Goal: Task Accomplishment & Management: Manage account settings

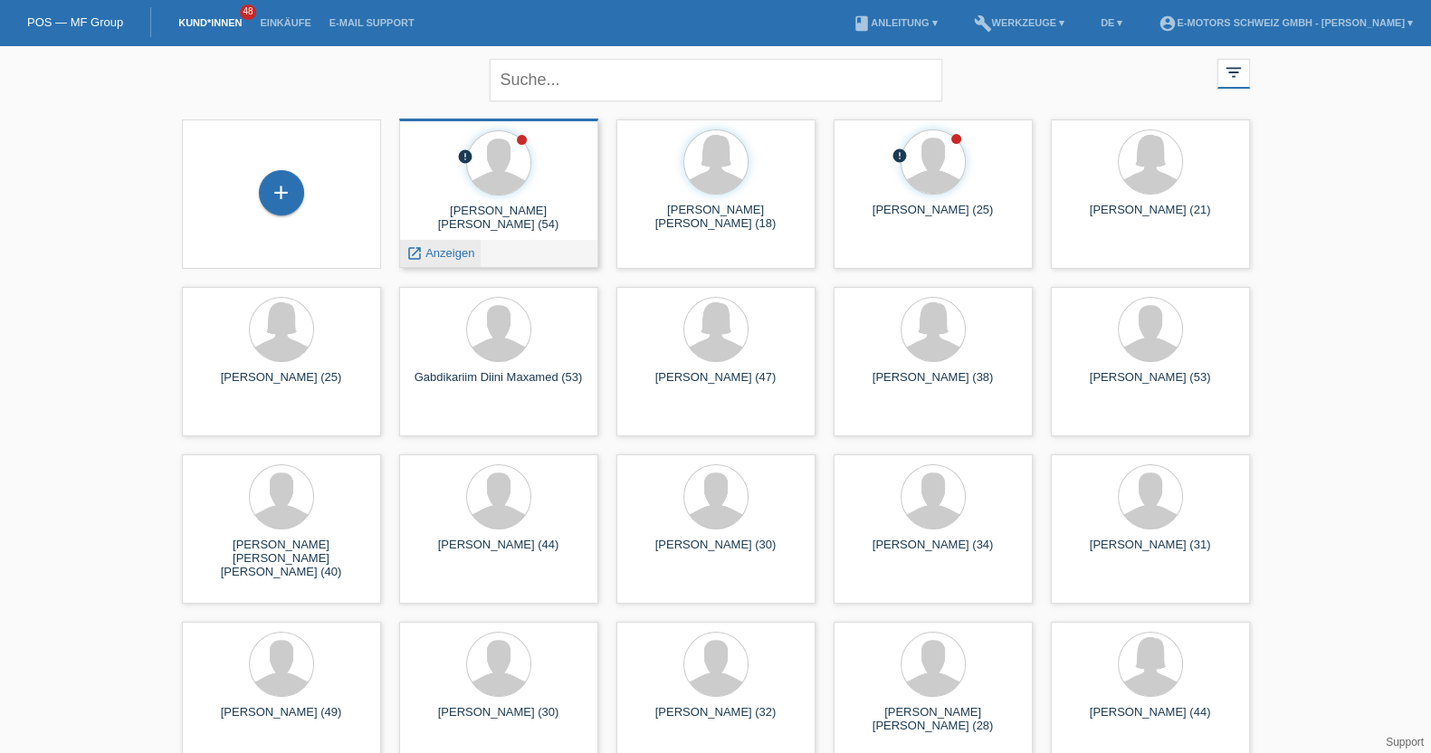
click at [445, 253] on span "Anzeigen" at bounding box center [449, 253] width 49 height 14
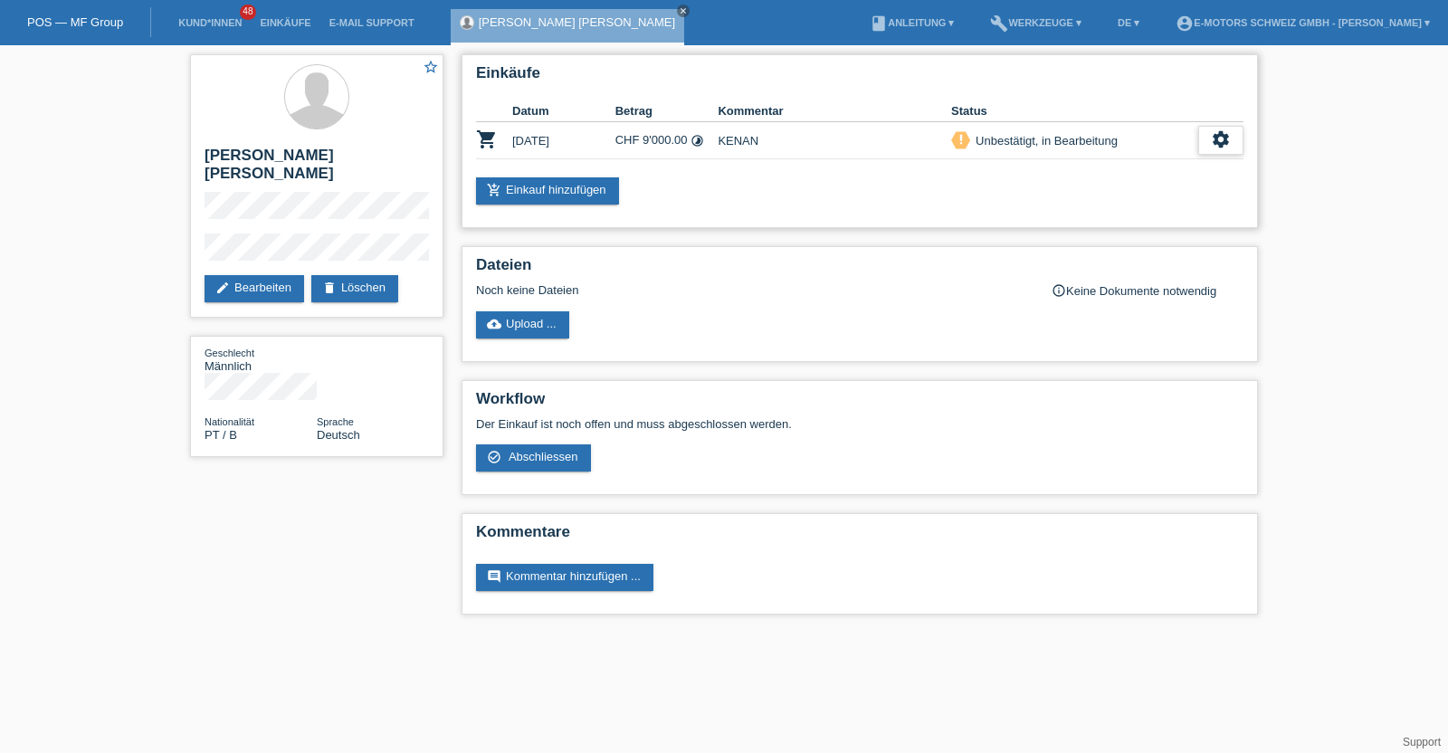
click at [1227, 132] on icon "settings" at bounding box center [1221, 139] width 20 height 20
click at [1062, 255] on span "Kunde ist vom Kauf zurückgetreten..." at bounding box center [1139, 249] width 198 height 22
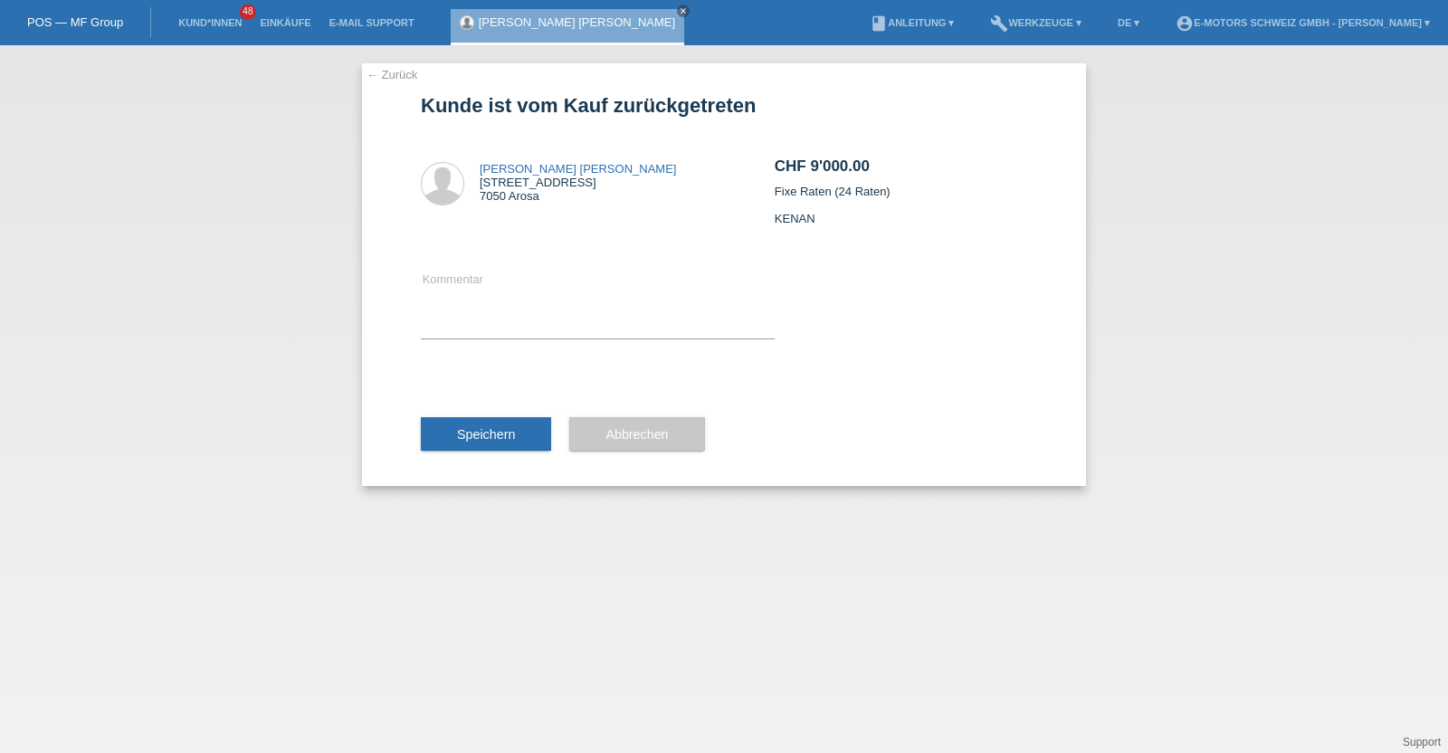
click at [625, 342] on div "Kommentar" at bounding box center [598, 304] width 354 height 145
click at [620, 328] on textarea at bounding box center [598, 304] width 354 height 70
type textarea "neu"
click at [530, 422] on button "Speichern" at bounding box center [486, 434] width 130 height 34
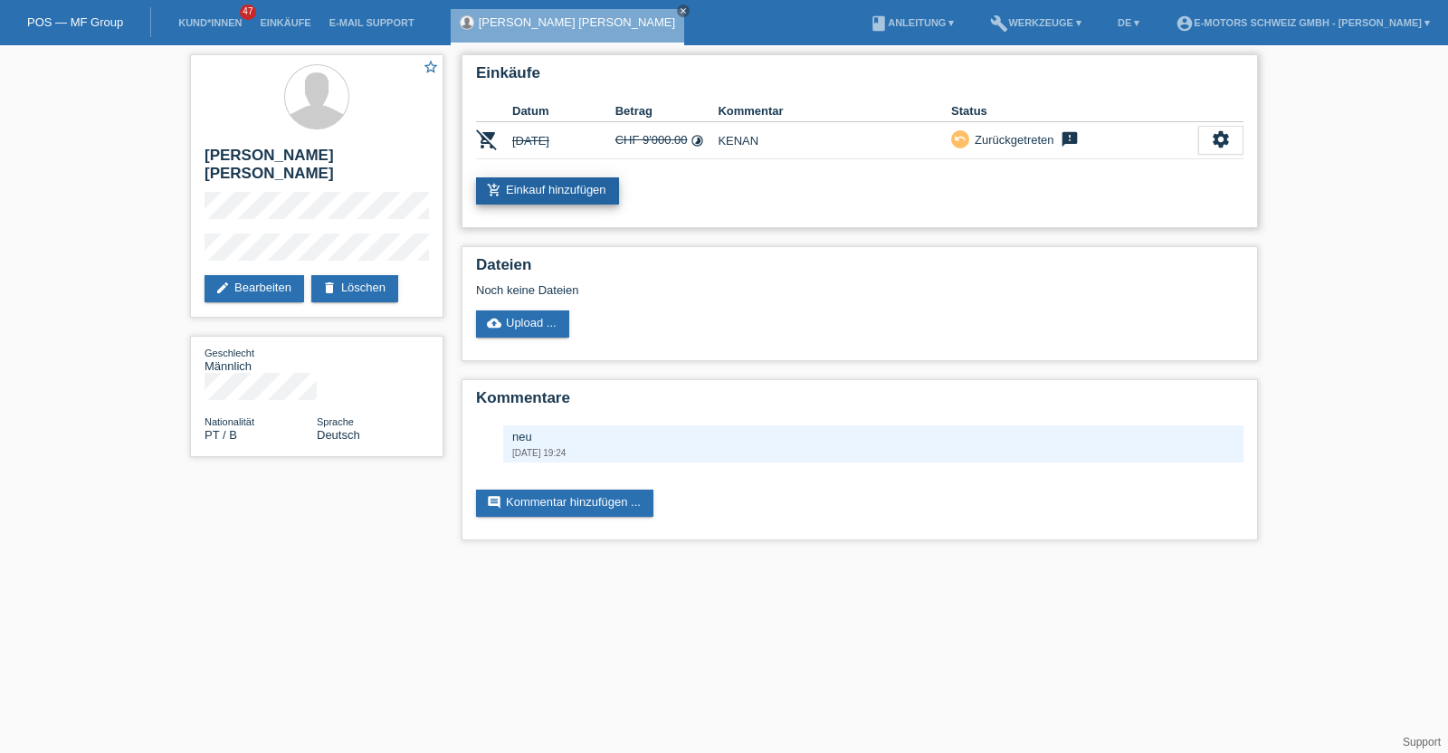
click at [555, 198] on link "add_shopping_cart Einkauf hinzufügen" at bounding box center [547, 190] width 143 height 27
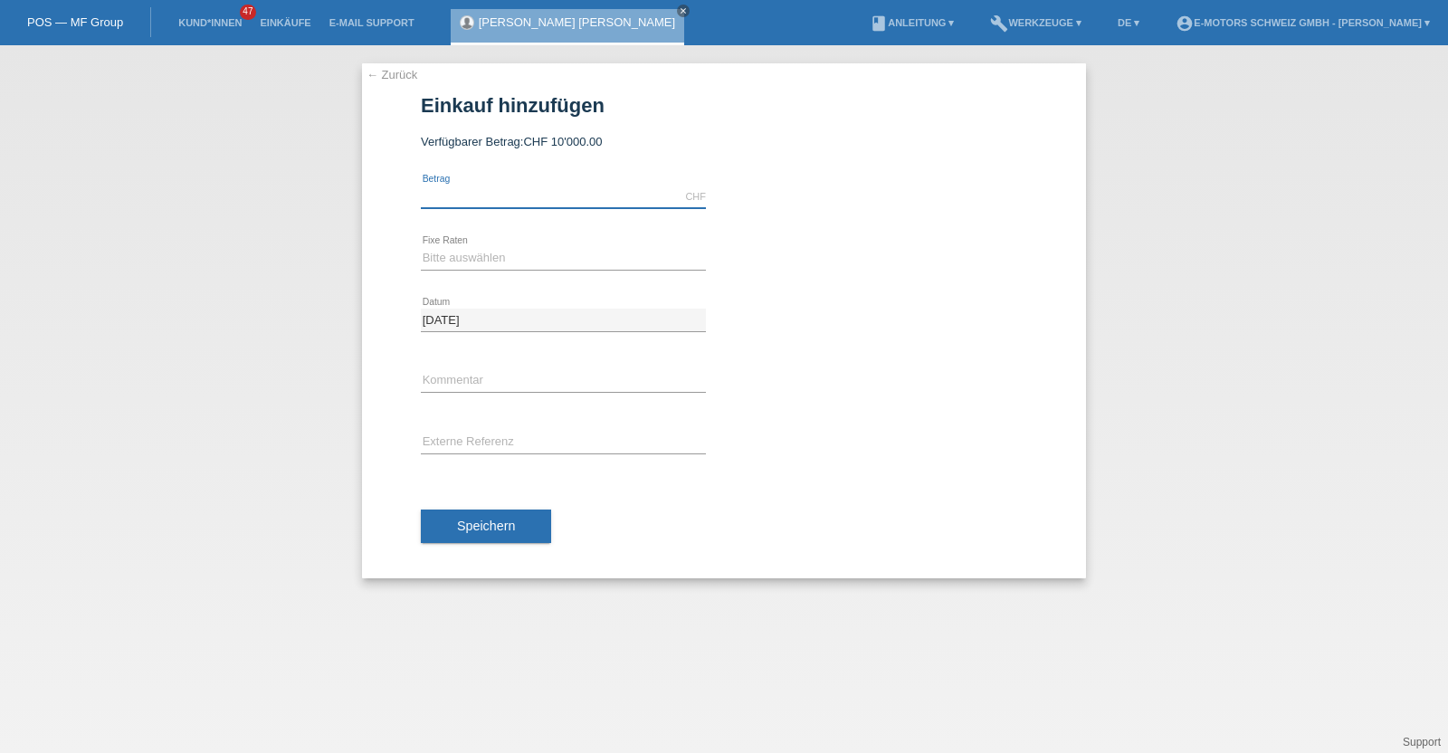
drag, startPoint x: 0, startPoint y: 0, endPoint x: 555, endPoint y: 198, distance: 589.2
click at [555, 198] on input "text" at bounding box center [563, 197] width 285 height 23
click at [480, 199] on input "text" at bounding box center [563, 197] width 285 height 23
type input "4590.00"
click at [469, 253] on select "Bitte auswählen 12 Raten 24 Raten 36 Raten 48 Raten" at bounding box center [563, 258] width 285 height 22
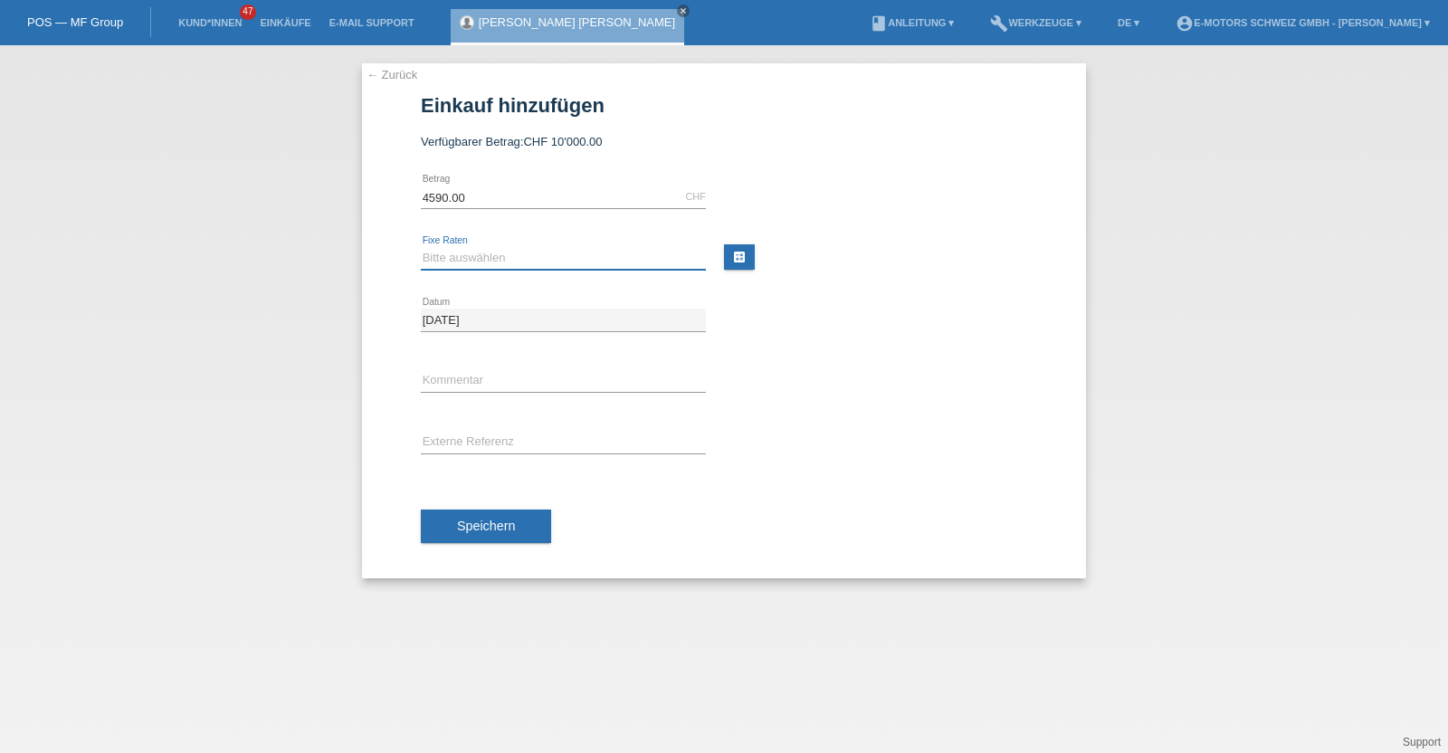
select select "215"
click at [421, 247] on select "Bitte auswählen 12 Raten 24 Raten 36 Raten 48 Raten" at bounding box center [563, 258] width 285 height 22
click at [485, 387] on input "text" at bounding box center [563, 381] width 285 height 23
type input "KENAN"
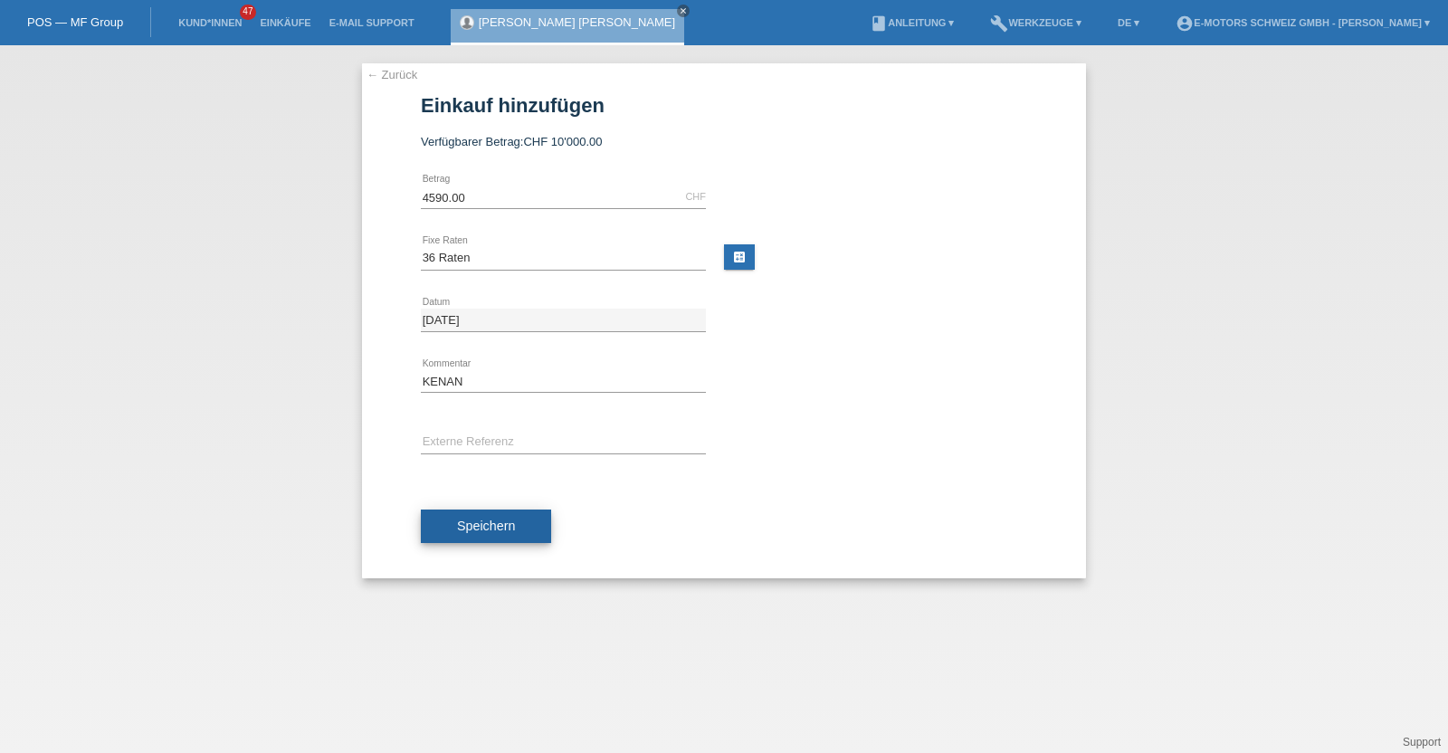
click at [485, 519] on span "Speichern" at bounding box center [486, 526] width 58 height 14
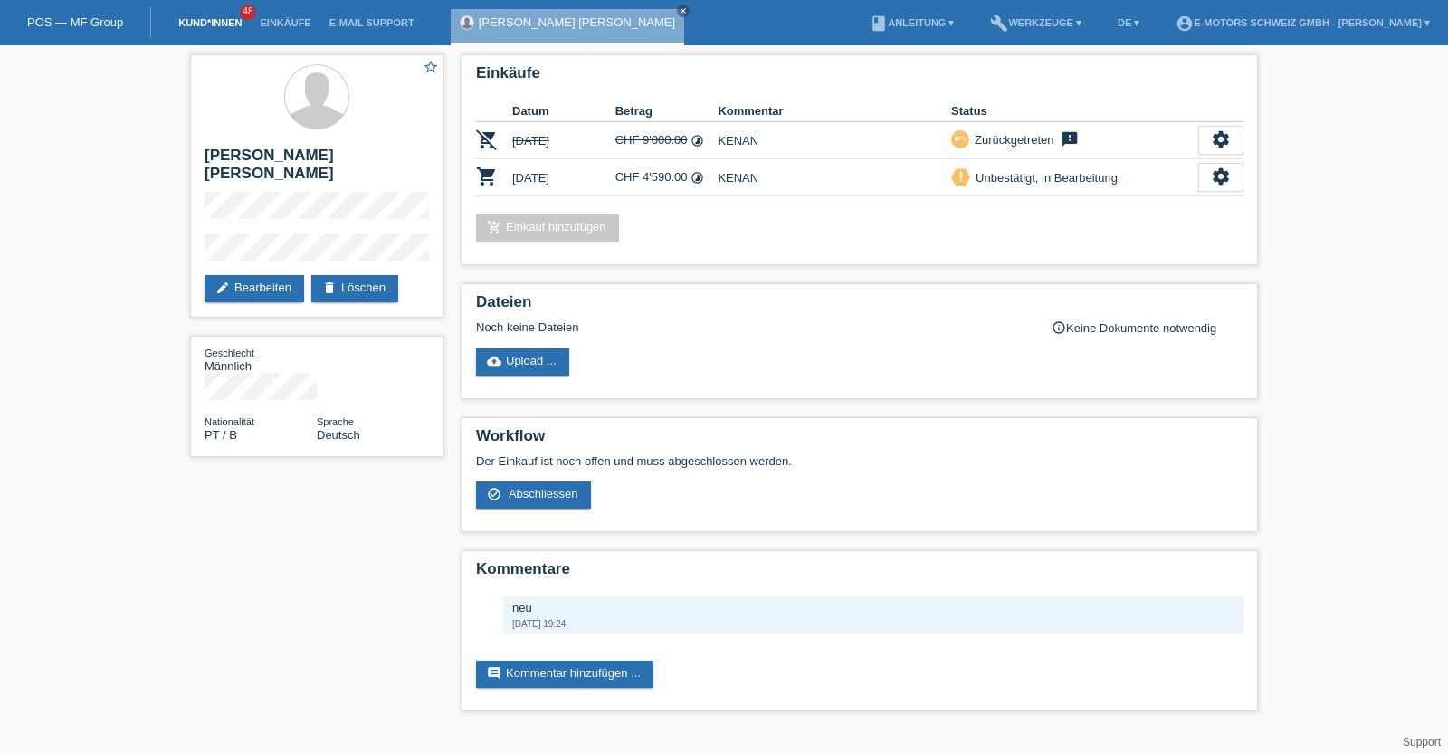
click at [224, 22] on link "Kund*innen" at bounding box center [209, 22] width 81 height 11
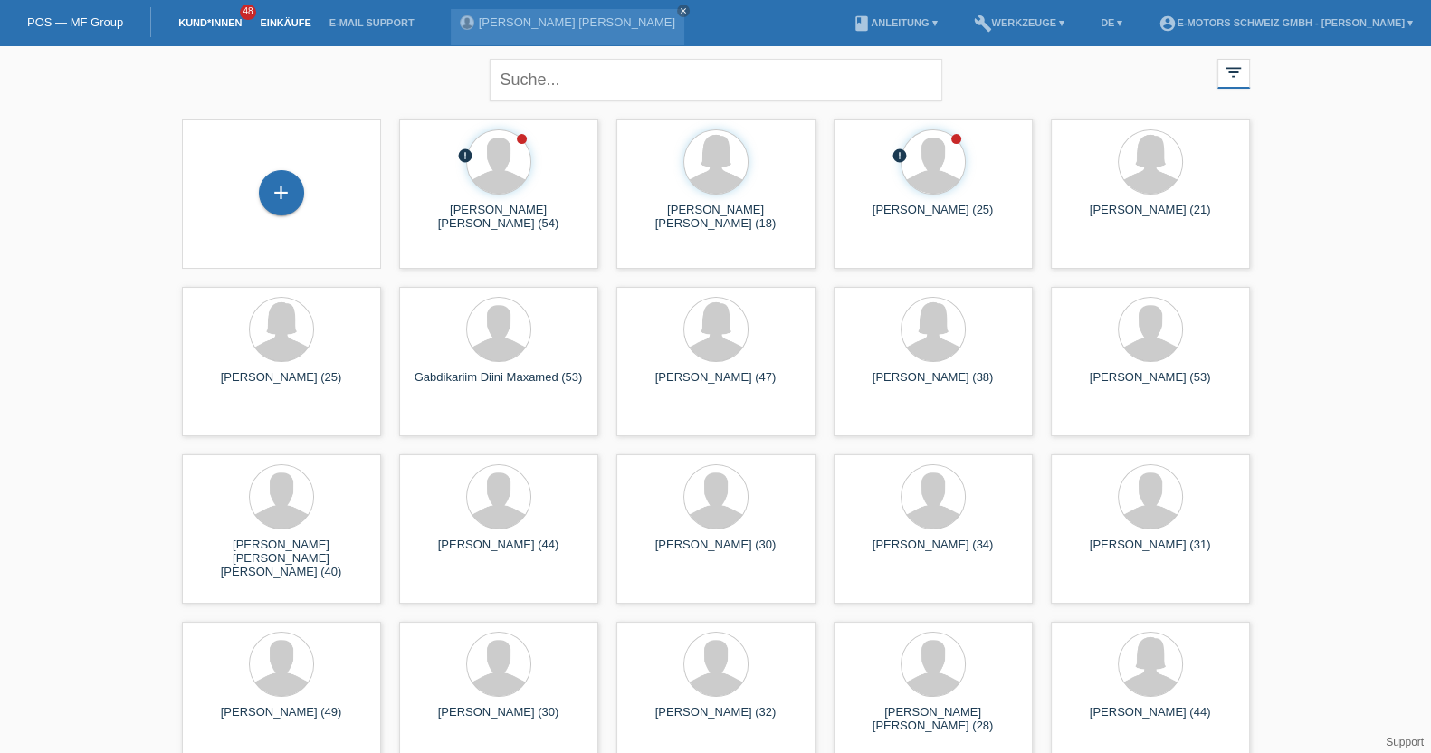
click at [276, 28] on link "Einkäufe" at bounding box center [285, 22] width 69 height 11
